Goal: Task Accomplishment & Management: Complete application form

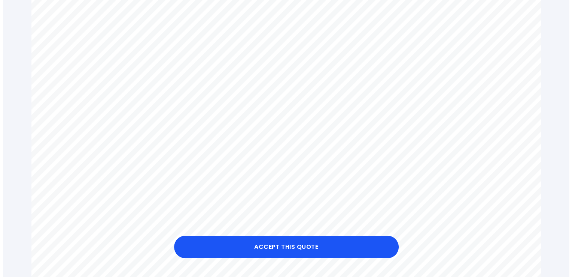
scroll to position [218, 0]
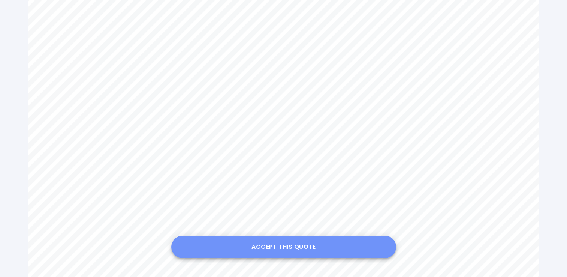
click at [312, 248] on button "Accept this Quote" at bounding box center [283, 246] width 225 height 22
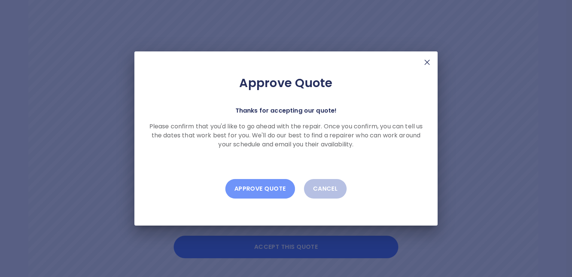
click at [266, 185] on button "Approve Quote" at bounding box center [261, 188] width 70 height 19
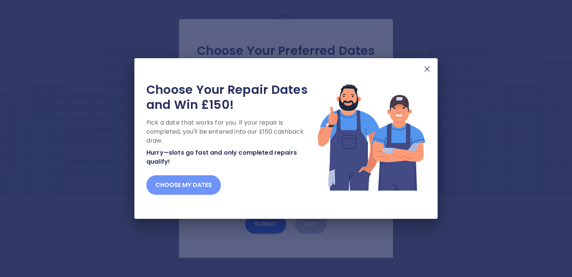
click at [202, 180] on button "Choose my dates" at bounding box center [183, 184] width 75 height 19
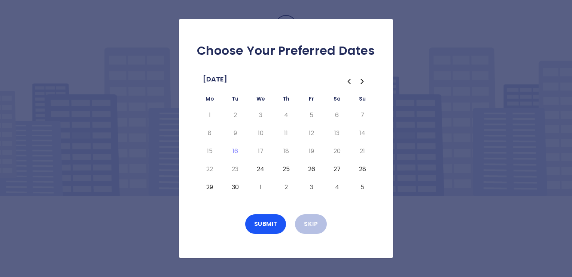
click at [263, 169] on button "24" at bounding box center [260, 169] width 13 height 12
click at [267, 227] on button "Submit" at bounding box center [265, 223] width 41 height 19
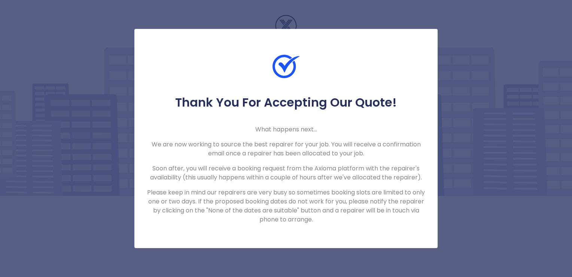
click at [427, 120] on div "Thank You For Accepting Our Quote! What happens next... We are now working to s…" at bounding box center [286, 159] width 303 height 129
